Goal: Task Accomplishment & Management: Manage account settings

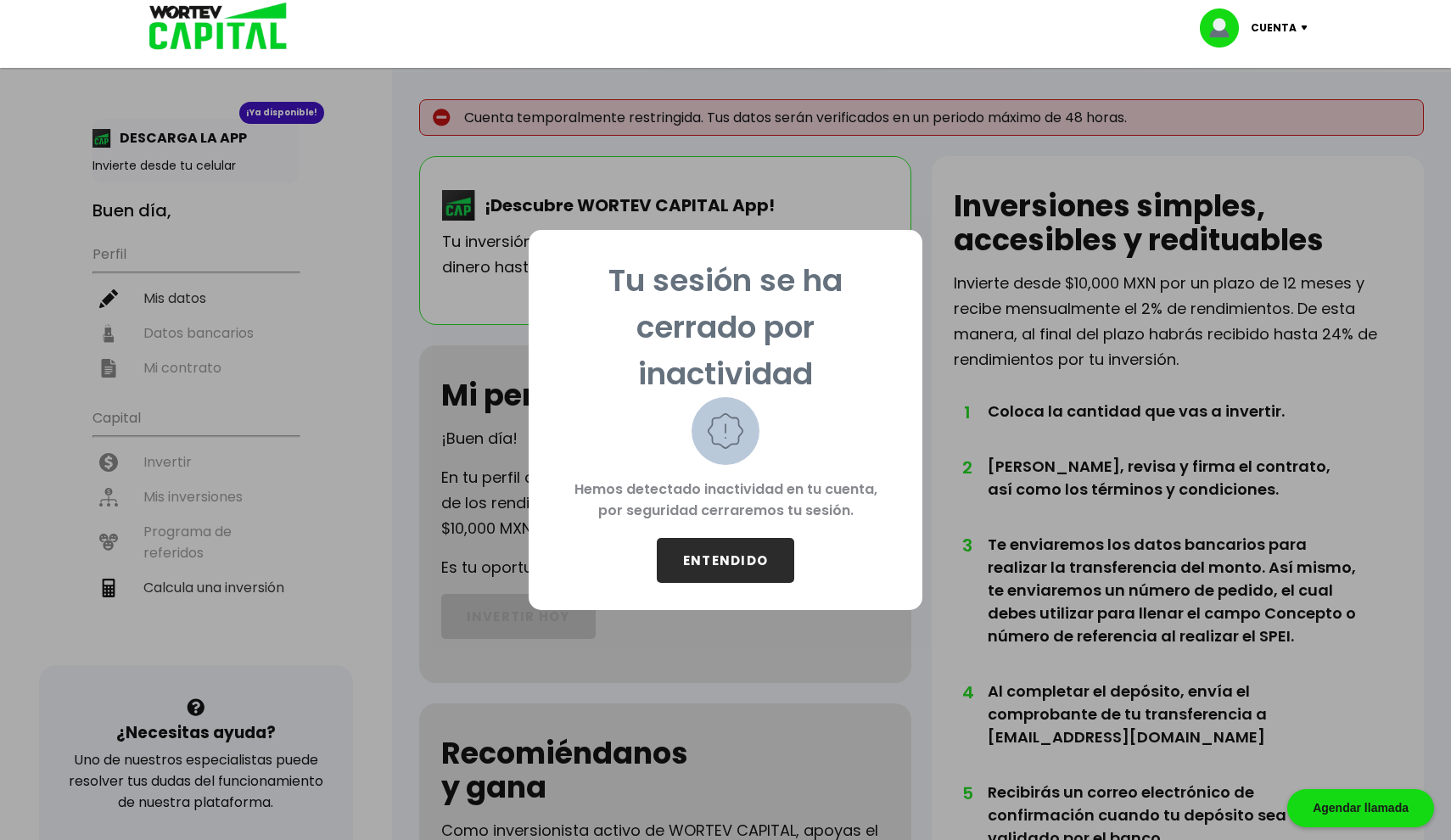
click at [703, 560] on button "ENTENDIDO" at bounding box center [725, 560] width 137 height 45
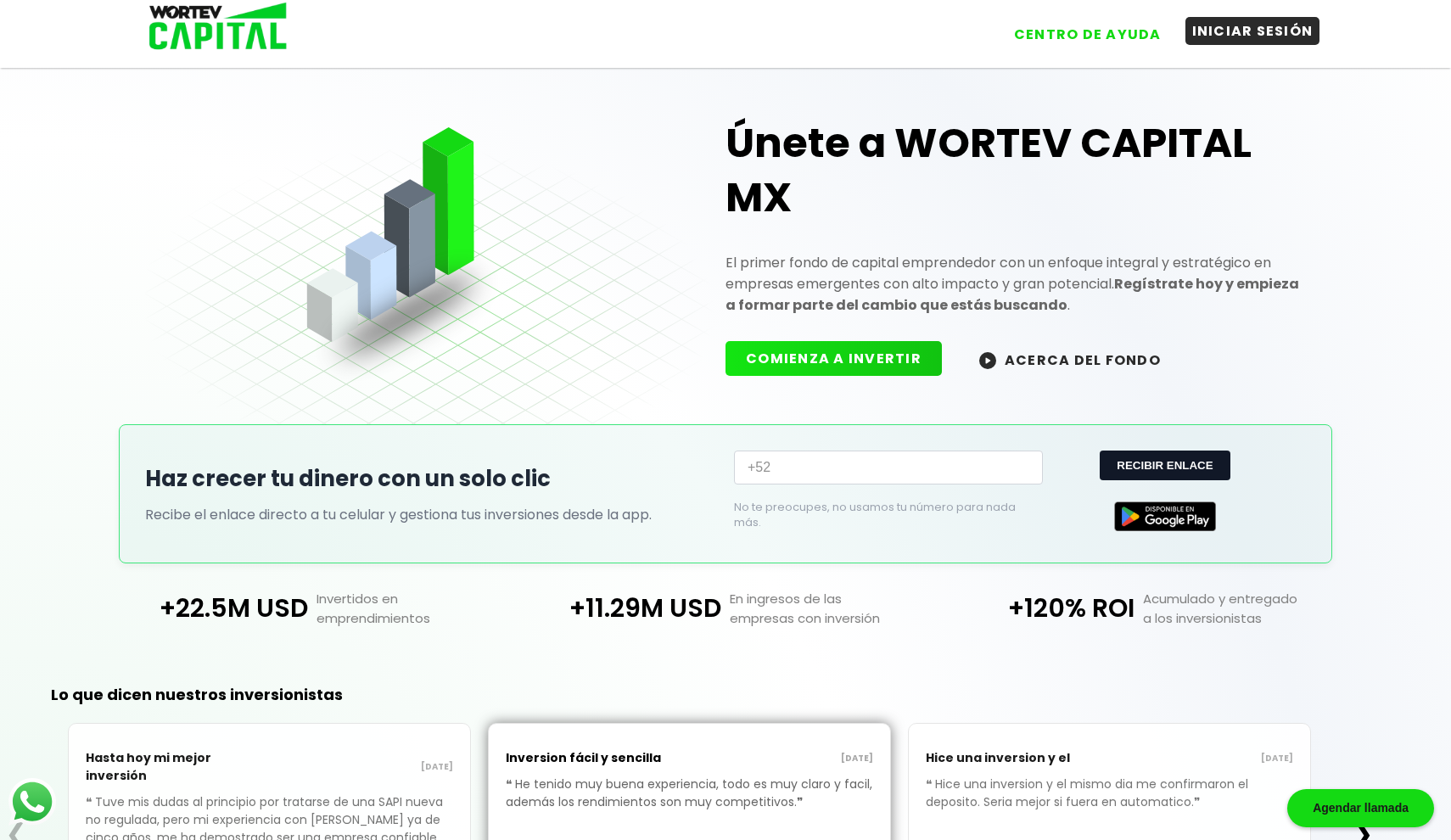
click at [1257, 26] on button "INICIAR SESIÓN" at bounding box center [1253, 31] width 135 height 28
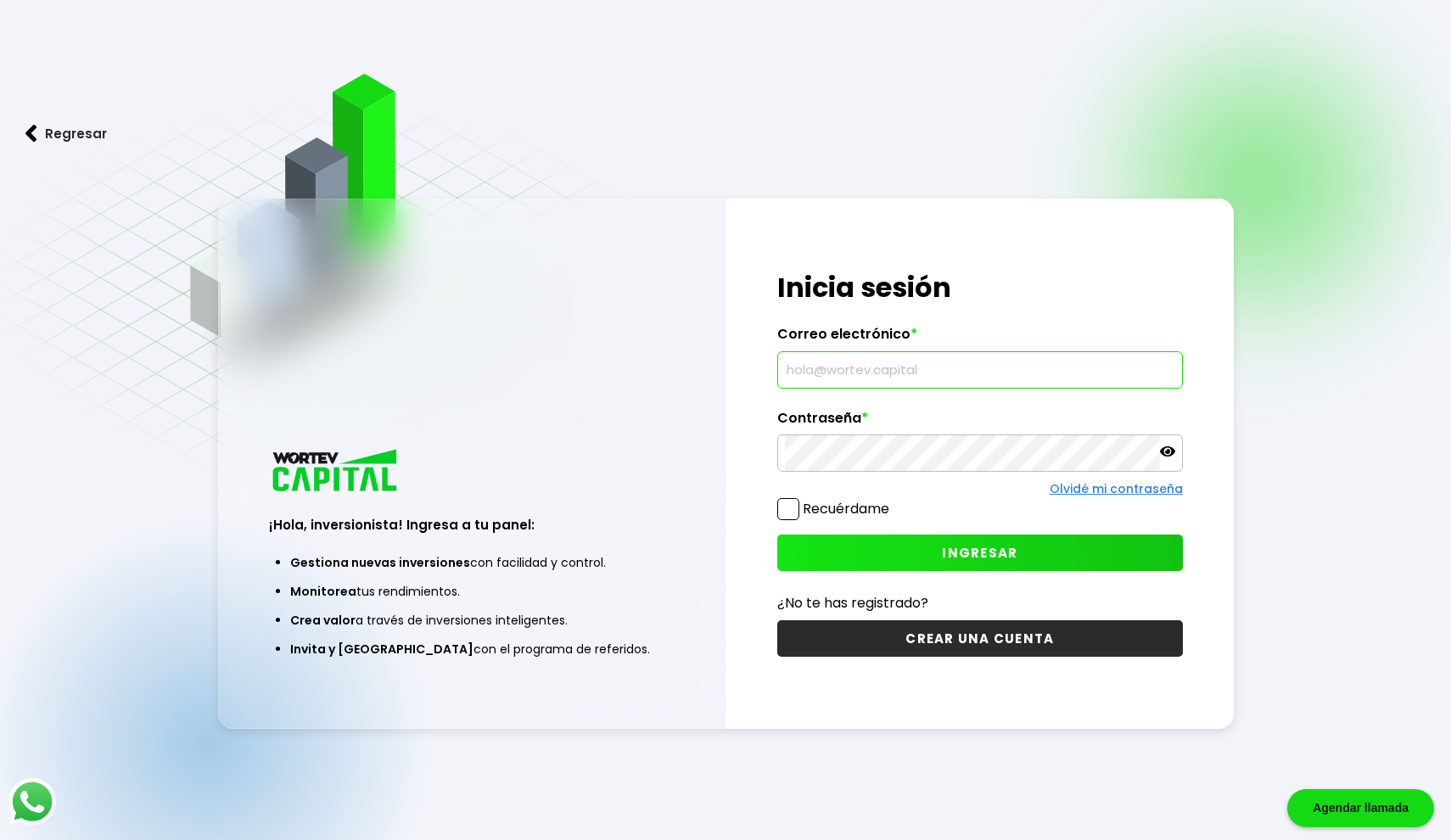
type input "sierra.rea@outlook.com"
click at [885, 513] on label "Recuérdame" at bounding box center [845, 508] width 86 height 20
click at [893, 501] on input "Recuérdame" at bounding box center [893, 501] width 0 height 0
click at [885, 579] on div "¡Hola, inversionista! Ingresa tus credenciales para iniciar sesión Inicia sesió…" at bounding box center [980, 464] width 508 height 530
click at [900, 559] on button "INGRESAR" at bounding box center [980, 553] width 406 height 37
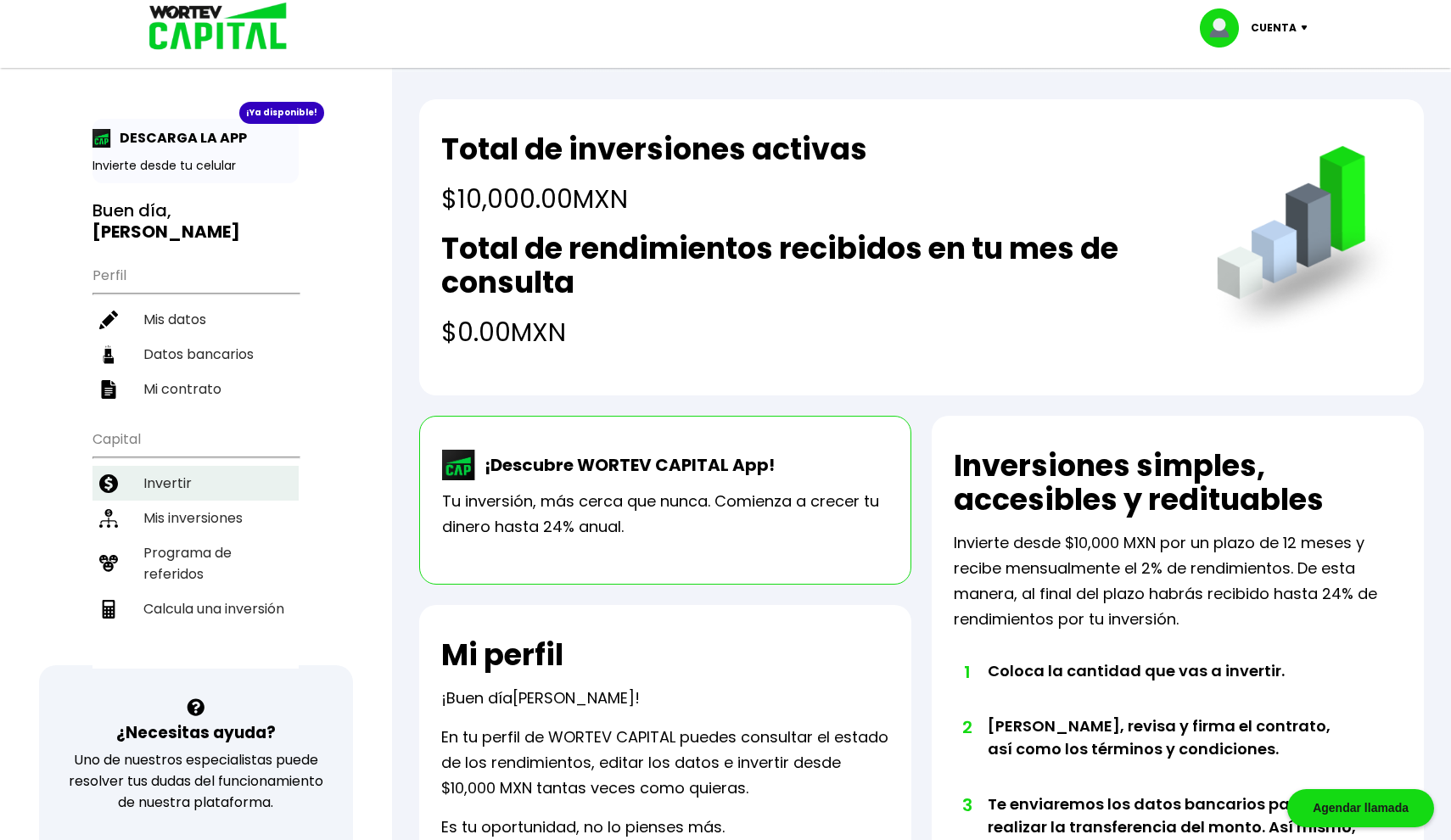
click at [201, 478] on li "Invertir" at bounding box center [195, 483] width 206 height 35
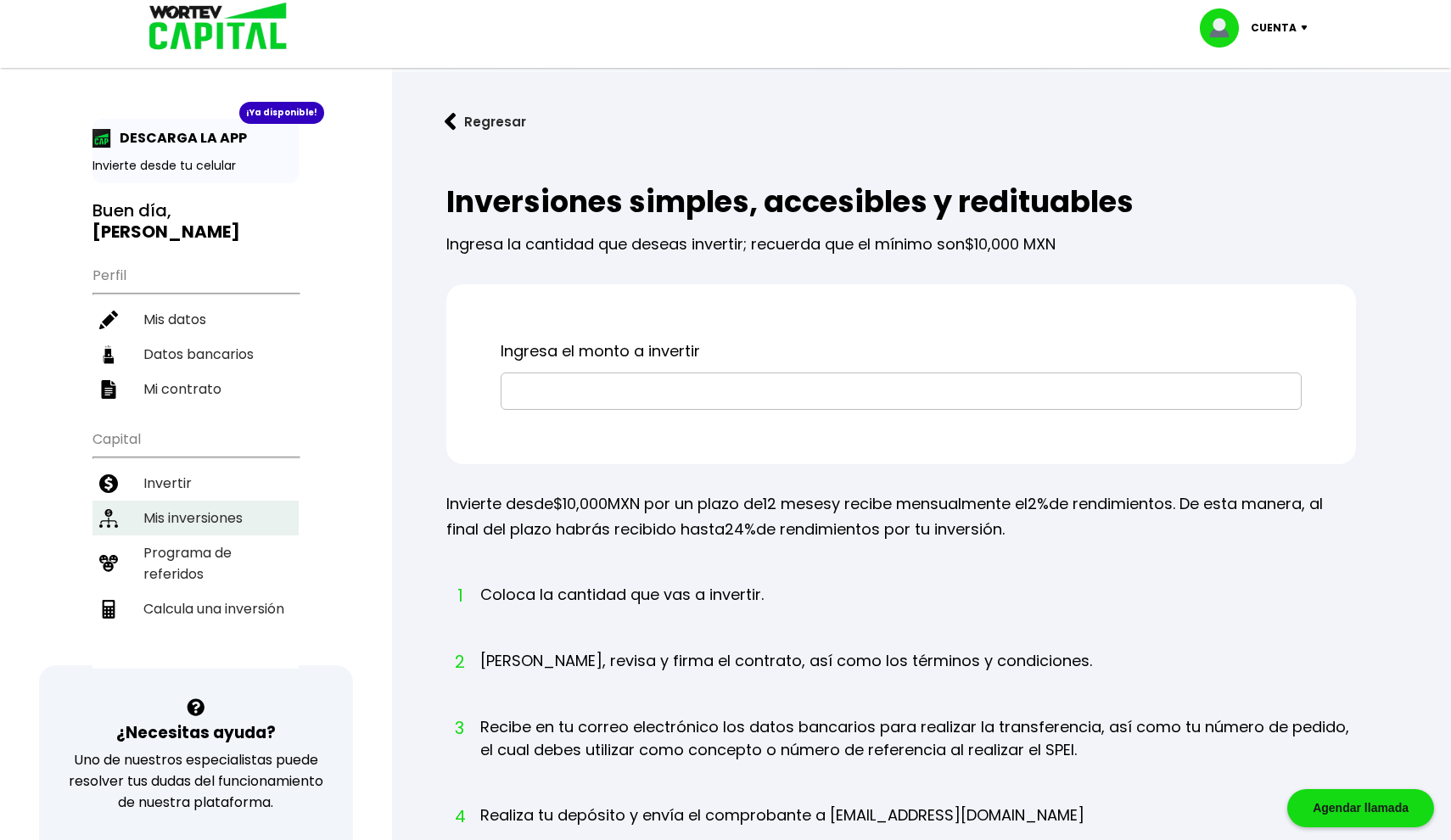
click at [201, 501] on li "Mis inversiones" at bounding box center [195, 518] width 206 height 35
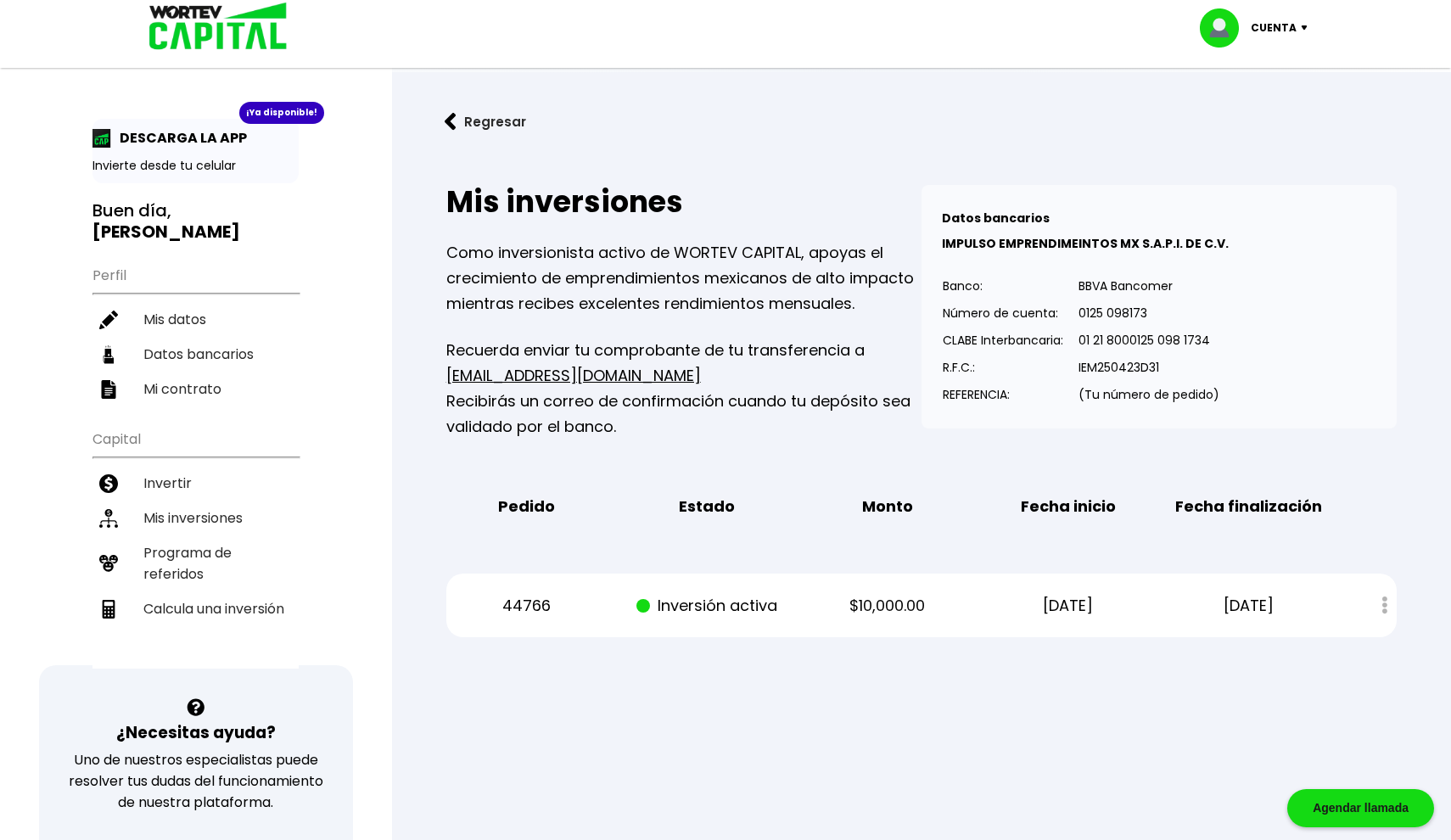
click at [461, 115] on button "Regresar" at bounding box center [485, 121] width 132 height 45
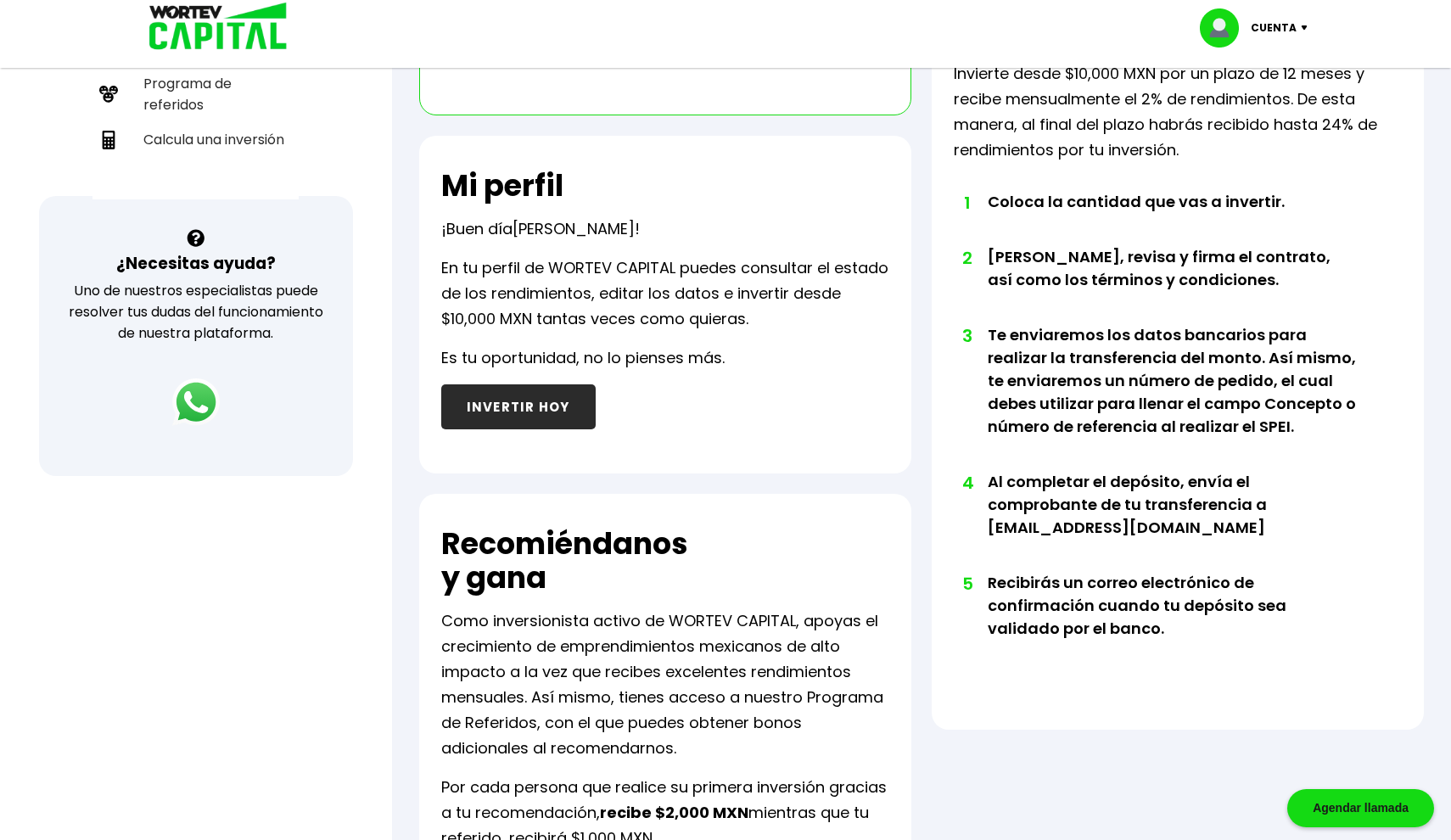
scroll to position [479, 0]
